Goal: Transaction & Acquisition: Subscribe to service/newsletter

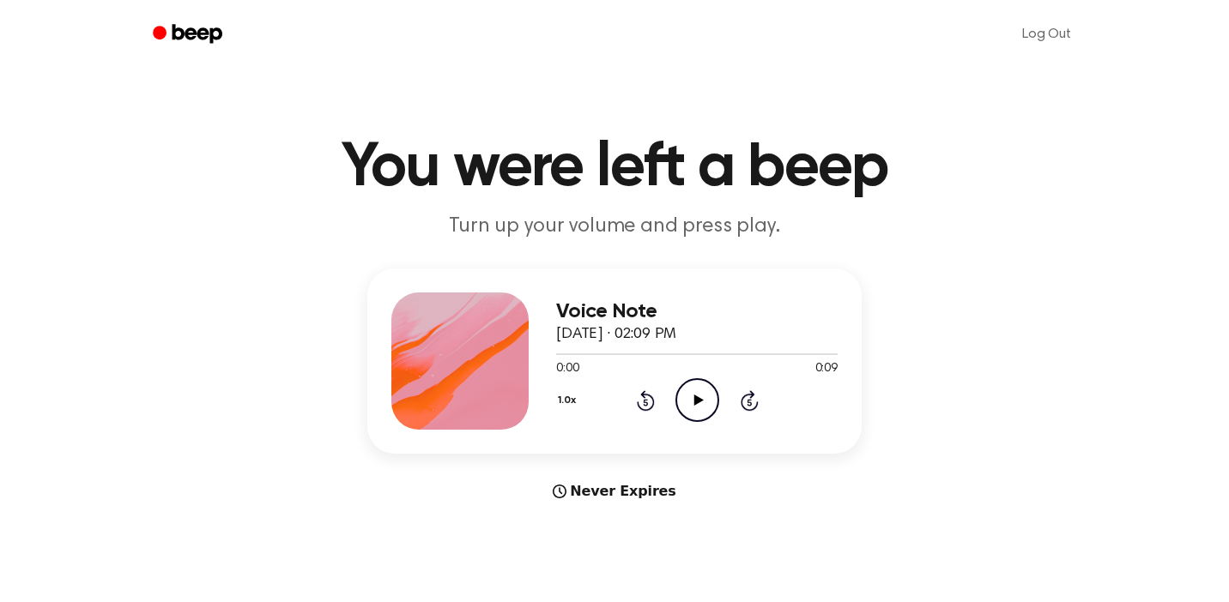
click at [707, 414] on icon "Play Audio" at bounding box center [697, 400] width 44 height 44
click at [592, 489] on div "Never Expires" at bounding box center [614, 491] width 494 height 21
drag, startPoint x: 804, startPoint y: 360, endPoint x: 678, endPoint y: 361, distance: 126.2
click at [679, 361] on div "0:09 0:09" at bounding box center [696, 369] width 281 height 18
click at [1050, 33] on link "Log Out" at bounding box center [1046, 34] width 83 height 41
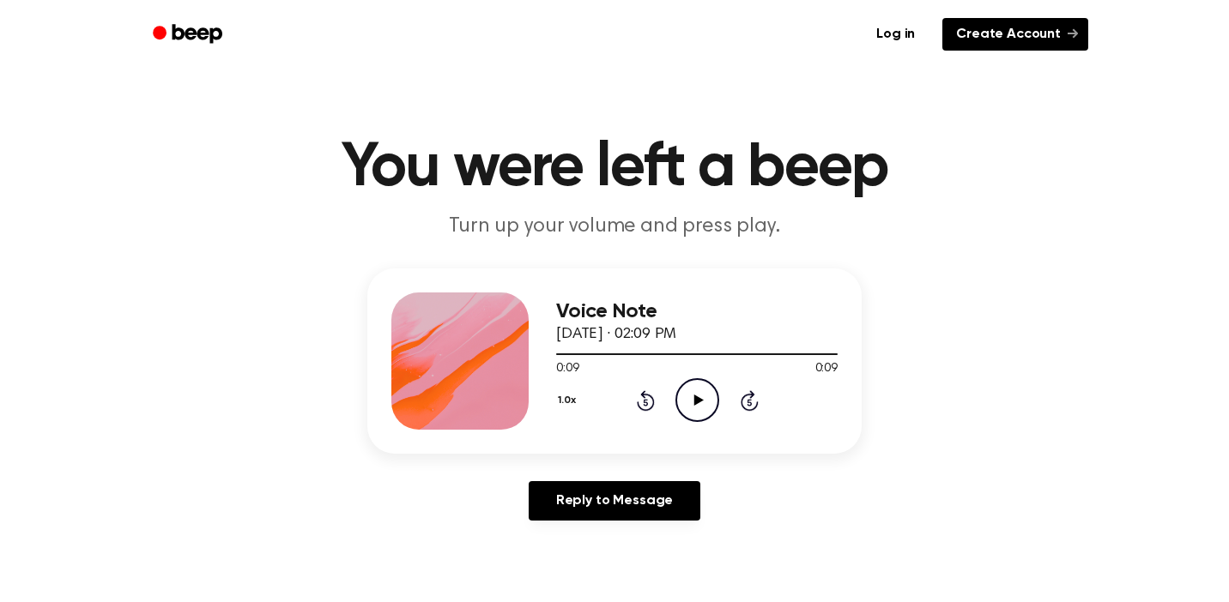
click at [1038, 39] on link "Create Account" at bounding box center [1015, 34] width 146 height 33
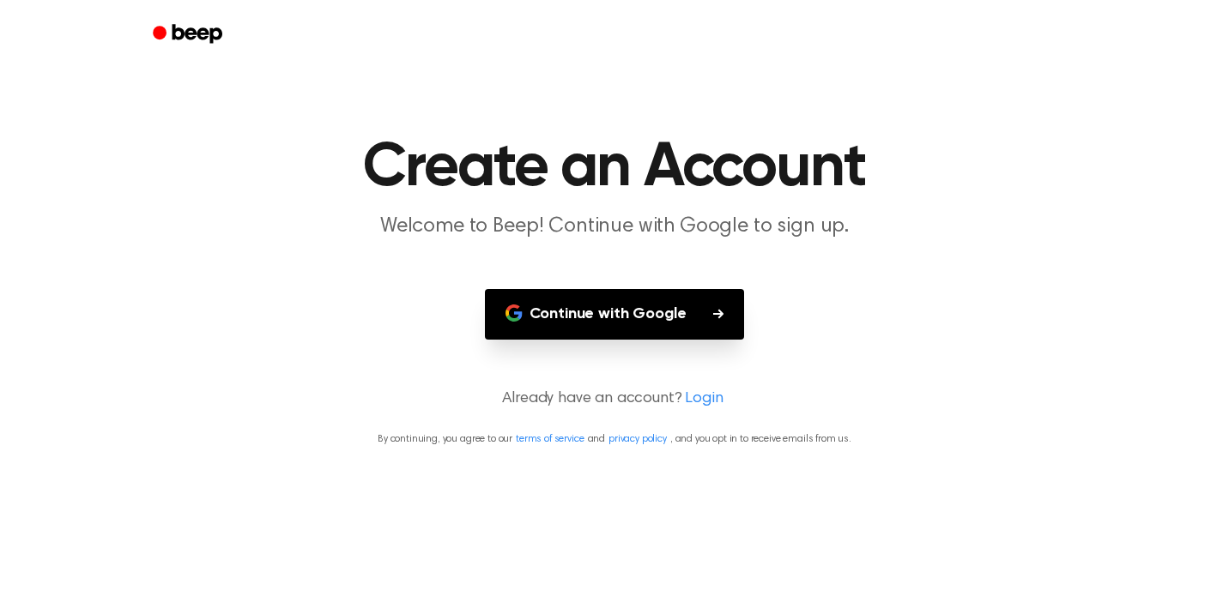
click at [695, 316] on button "Continue with Google" at bounding box center [615, 314] width 260 height 51
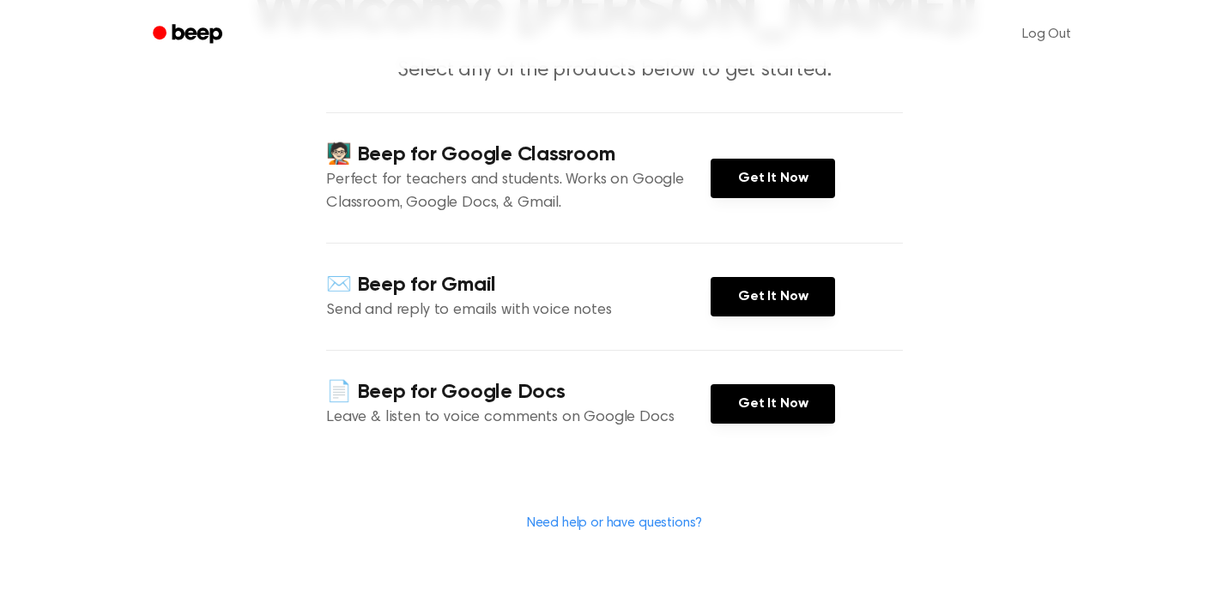
scroll to position [163, 0]
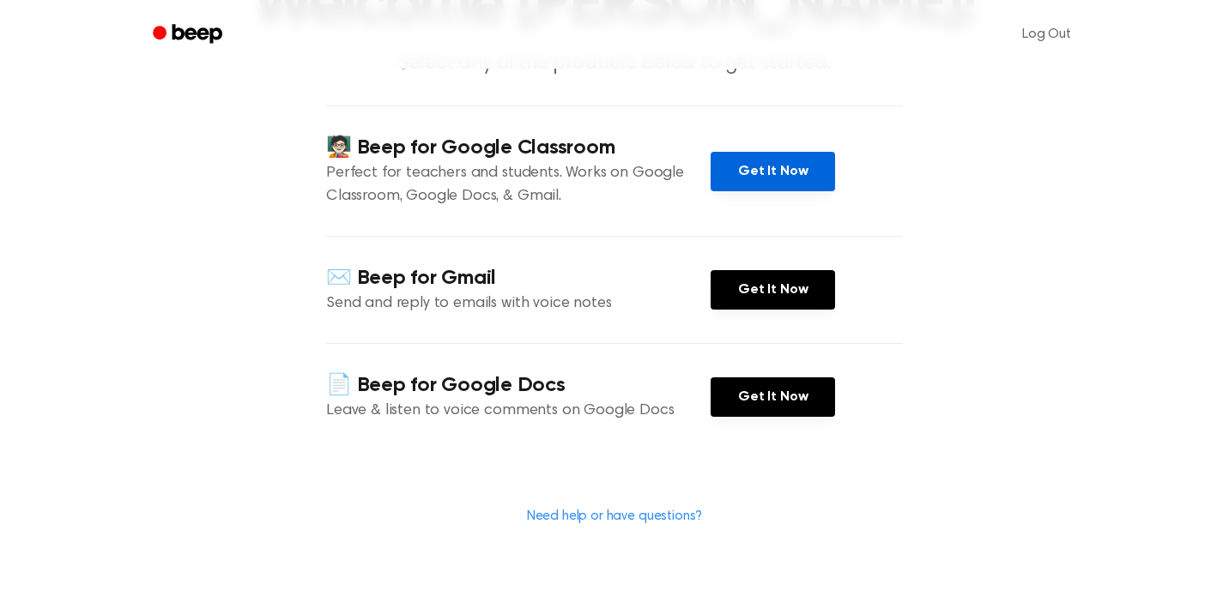
click at [769, 172] on link "Get It Now" at bounding box center [773, 171] width 124 height 39
